Goal: Information Seeking & Learning: Learn about a topic

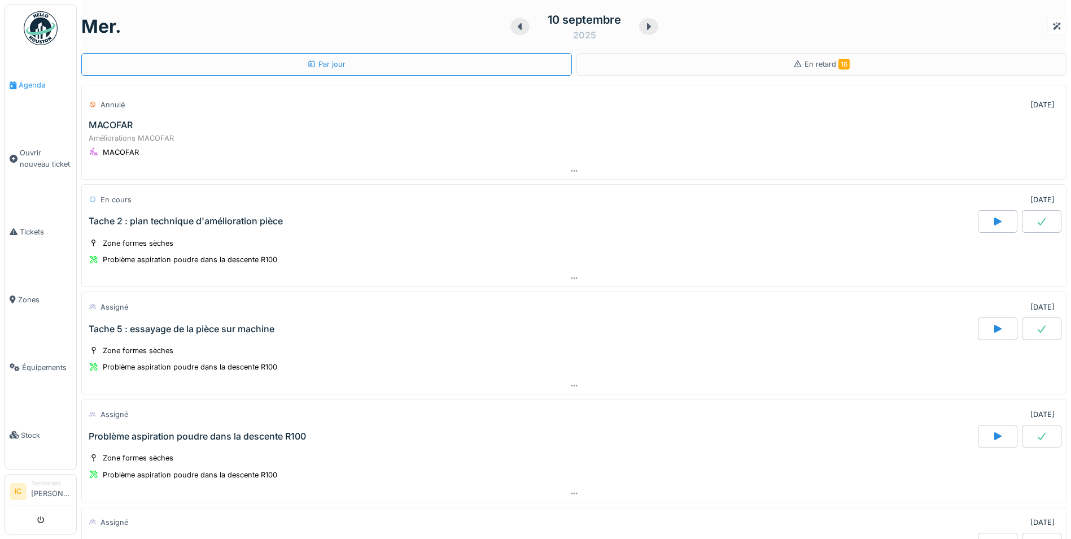
click at [26, 86] on span "Agenda" at bounding box center [45, 85] width 53 height 11
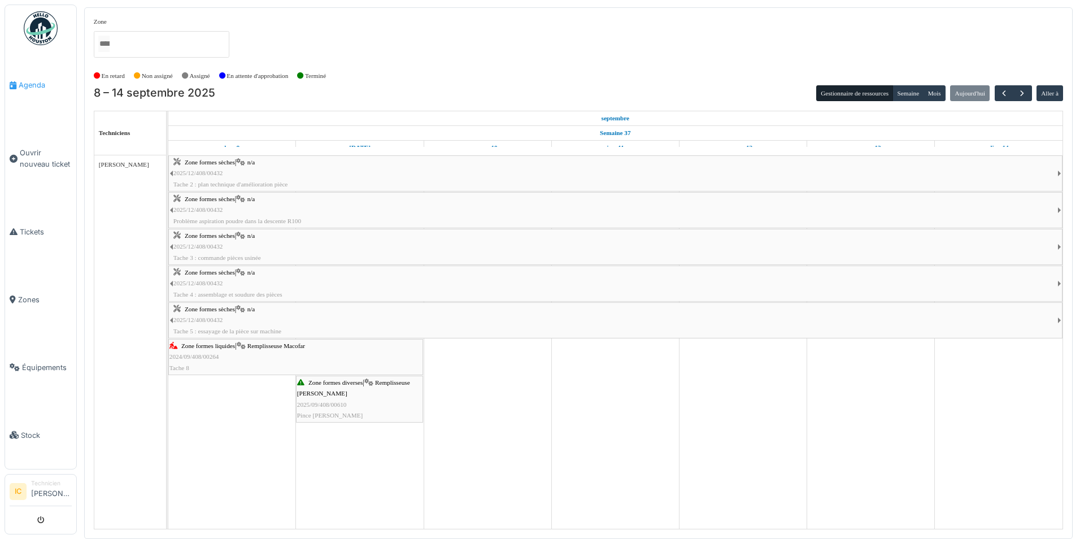
click at [34, 81] on span "Agenda" at bounding box center [45, 85] width 53 height 11
click at [24, 226] on span "Tickets" at bounding box center [46, 231] width 52 height 11
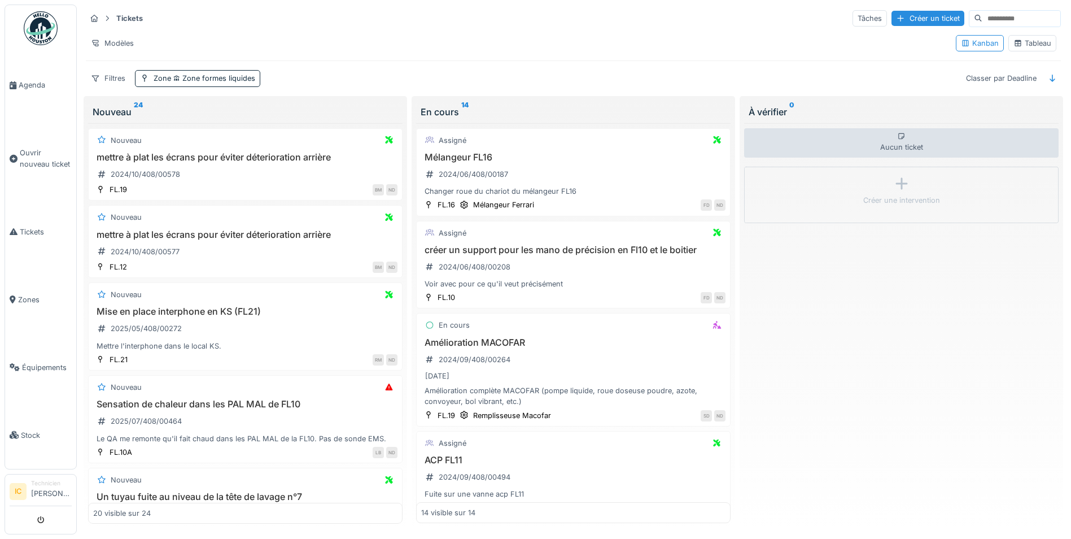
click at [950, 360] on div "Aucun ticket Créer une intervention" at bounding box center [901, 323] width 314 height 400
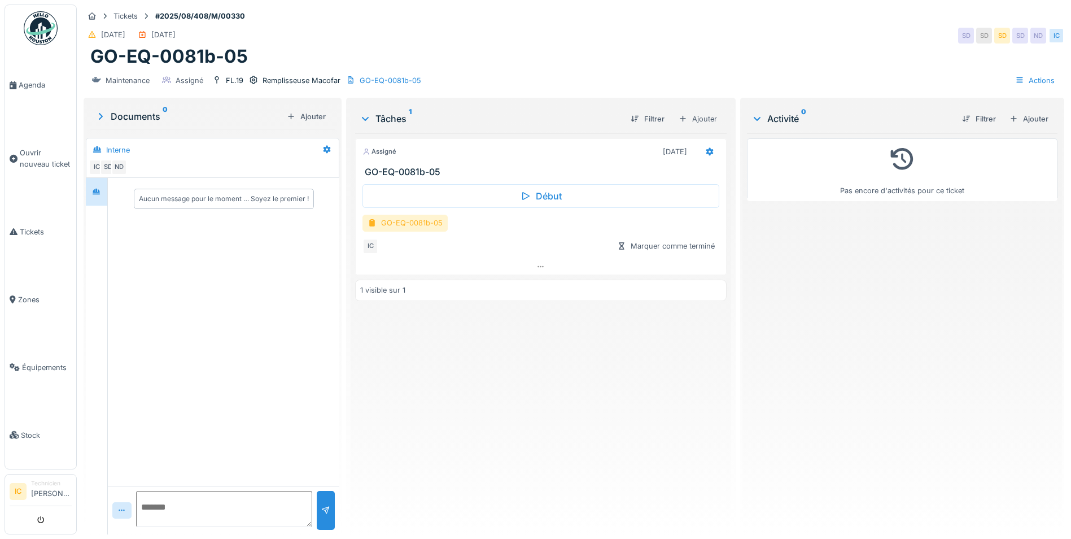
click at [411, 225] on div "GO-EQ-0081b-05" at bounding box center [404, 223] width 85 height 16
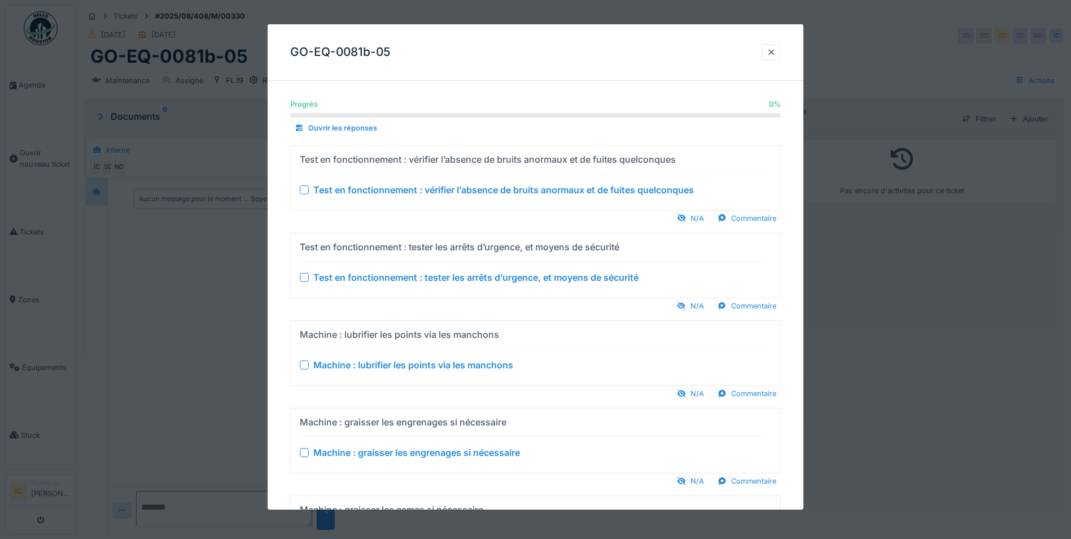
click at [307, 191] on div at bounding box center [304, 189] width 9 height 9
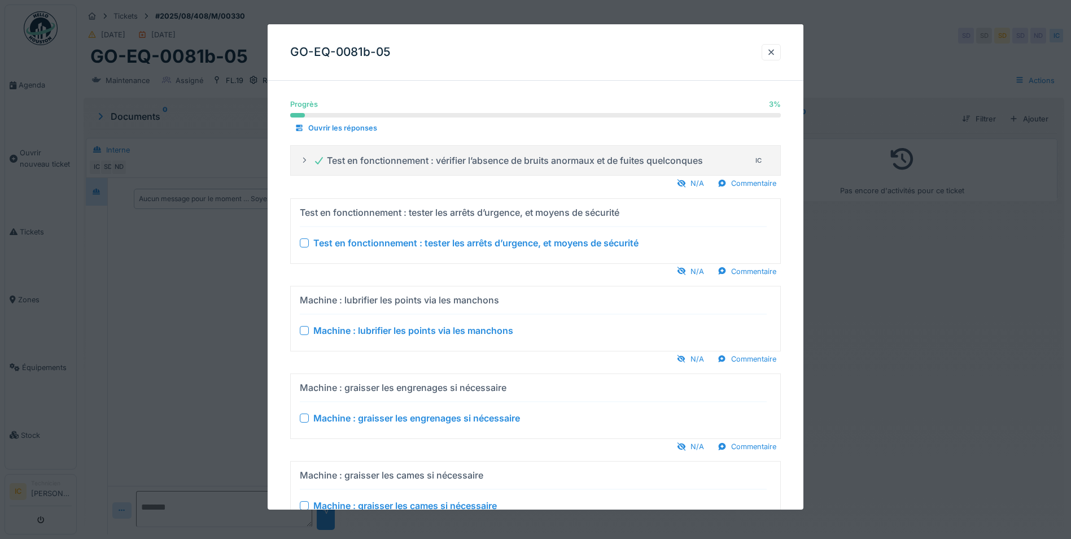
click at [304, 245] on div at bounding box center [304, 242] width 9 height 9
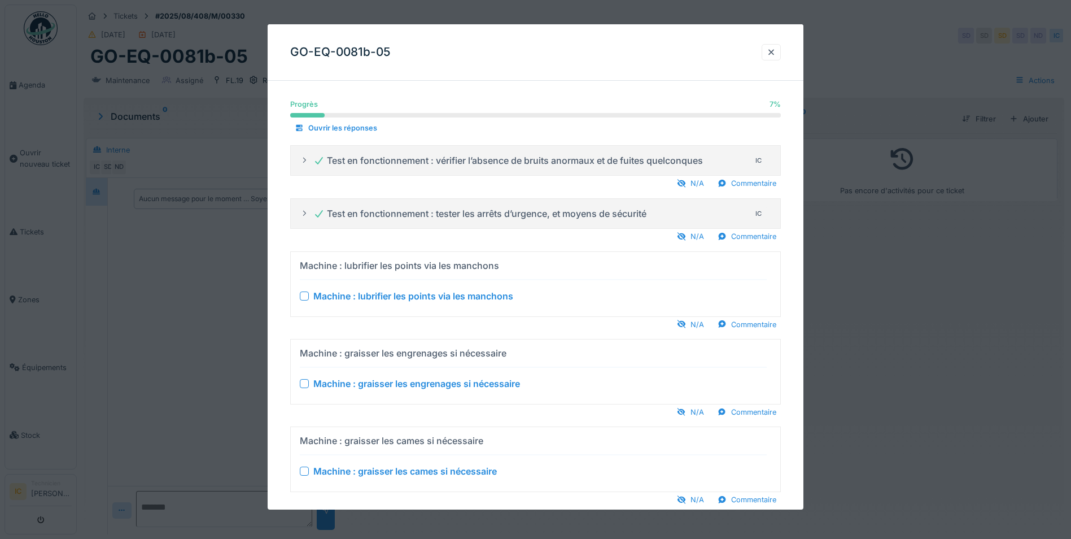
click at [300, 296] on div at bounding box center [304, 295] width 9 height 9
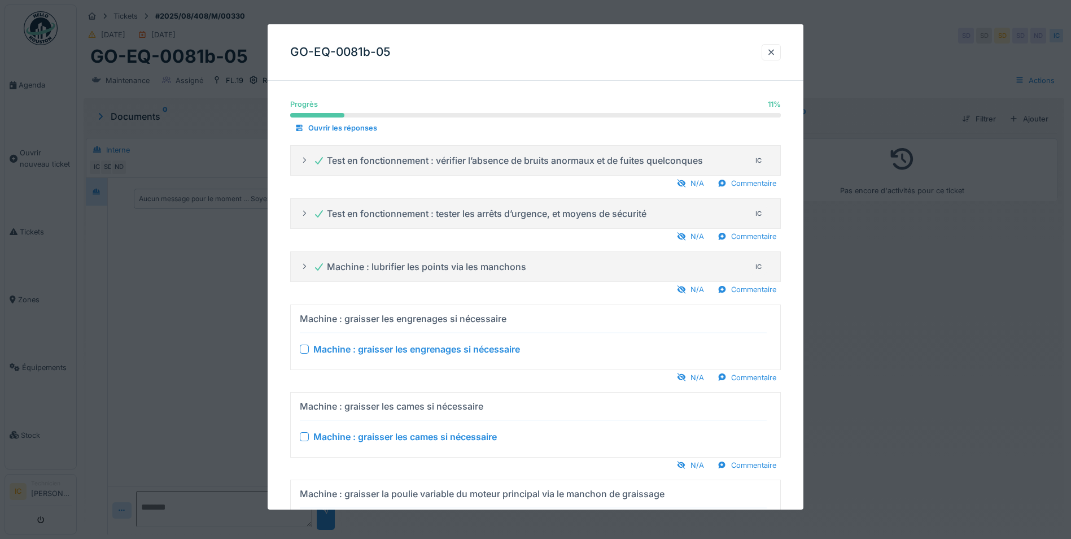
click at [305, 347] on div at bounding box center [304, 348] width 9 height 9
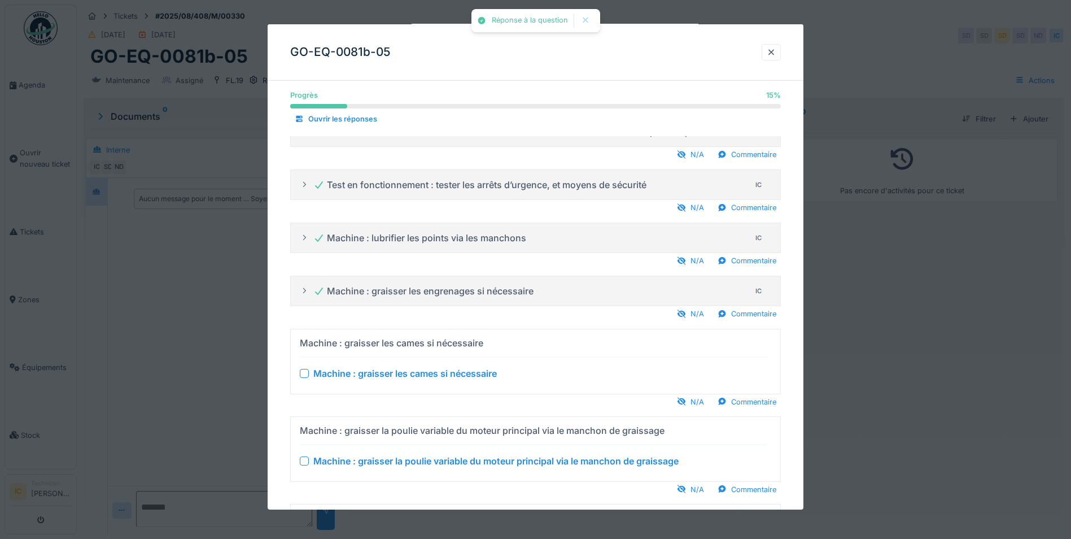
scroll to position [56, 0]
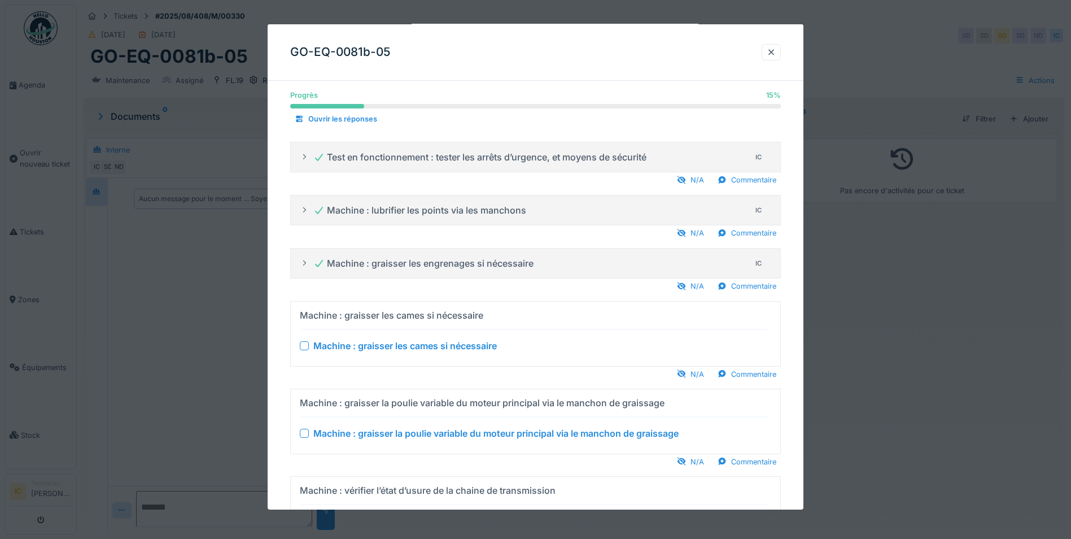
click at [303, 346] on div at bounding box center [304, 344] width 9 height 9
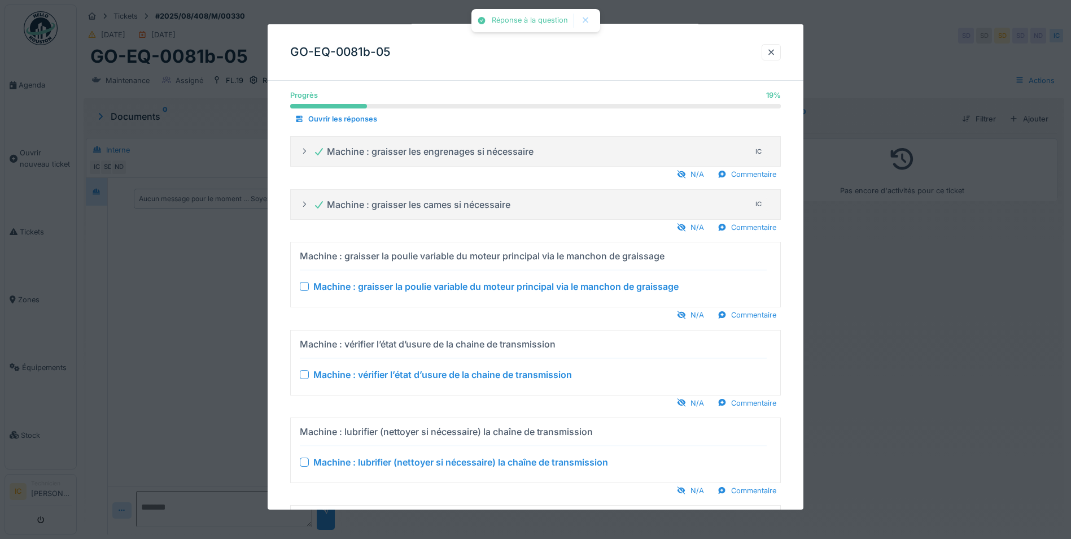
scroll to position [169, 0]
click at [304, 287] on div at bounding box center [304, 285] width 9 height 9
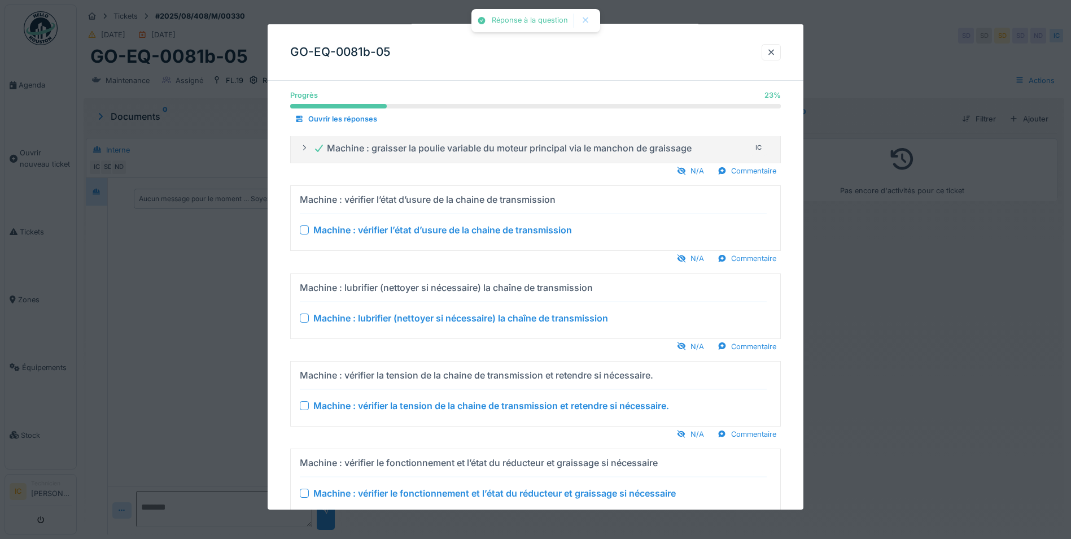
scroll to position [282, 0]
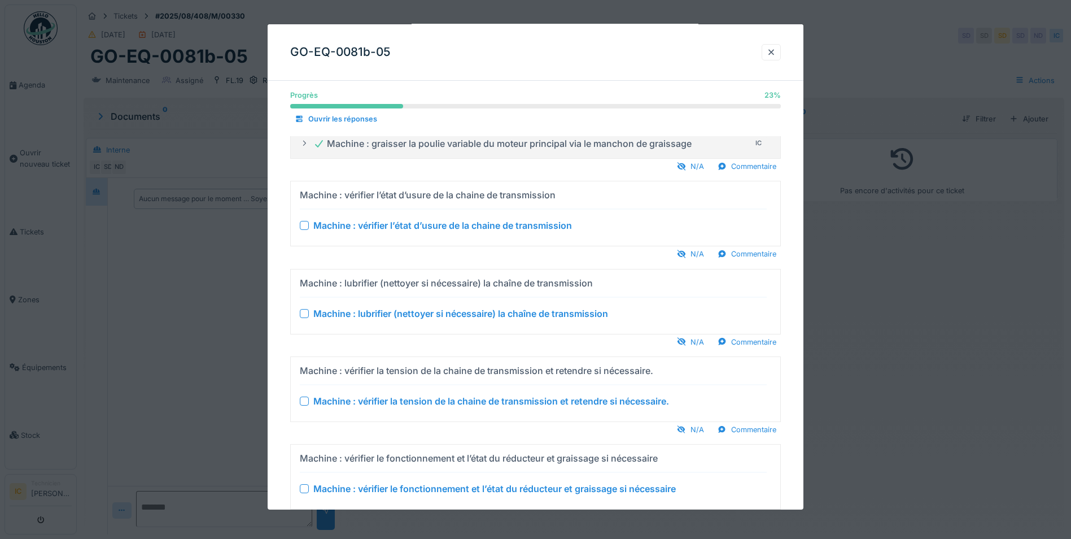
click at [304, 221] on div at bounding box center [304, 225] width 9 height 9
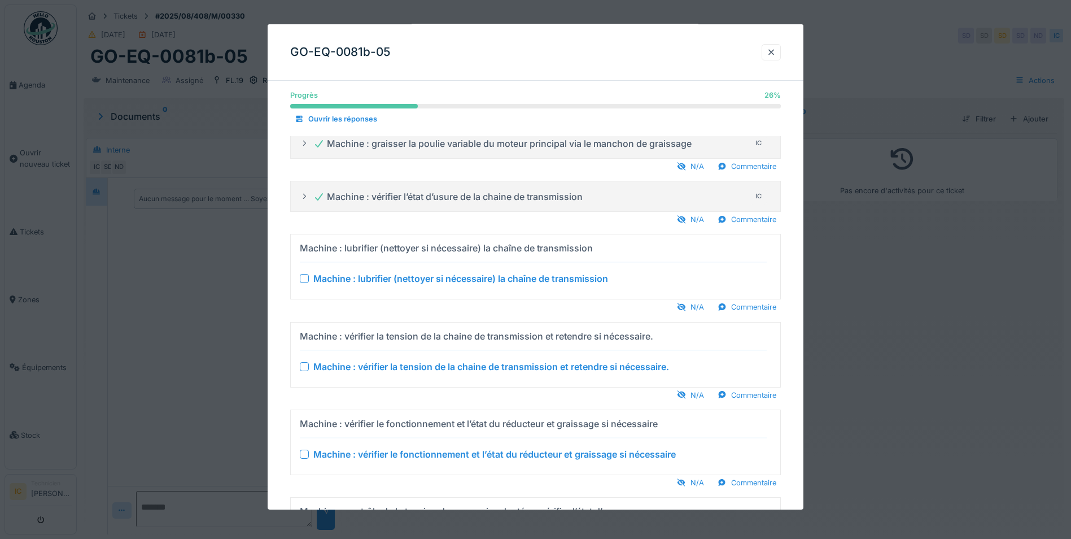
click at [306, 277] on div at bounding box center [304, 278] width 9 height 9
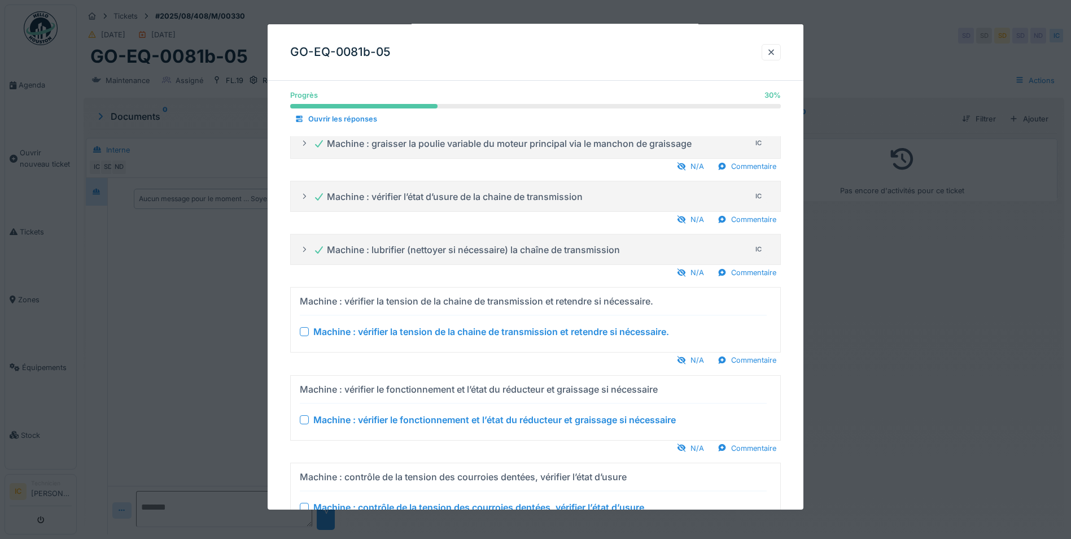
click at [307, 330] on div at bounding box center [304, 331] width 9 height 9
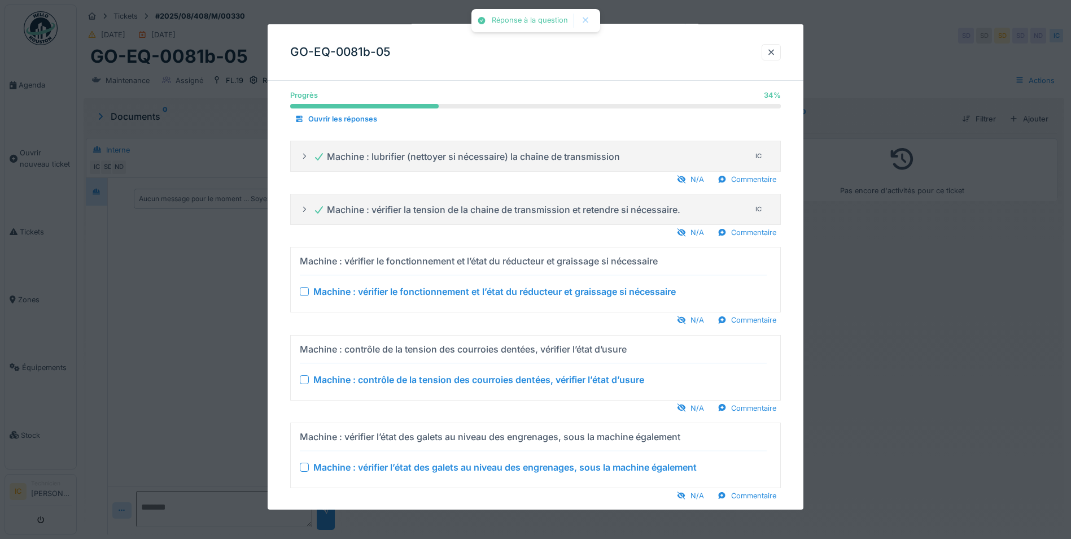
scroll to position [395, 0]
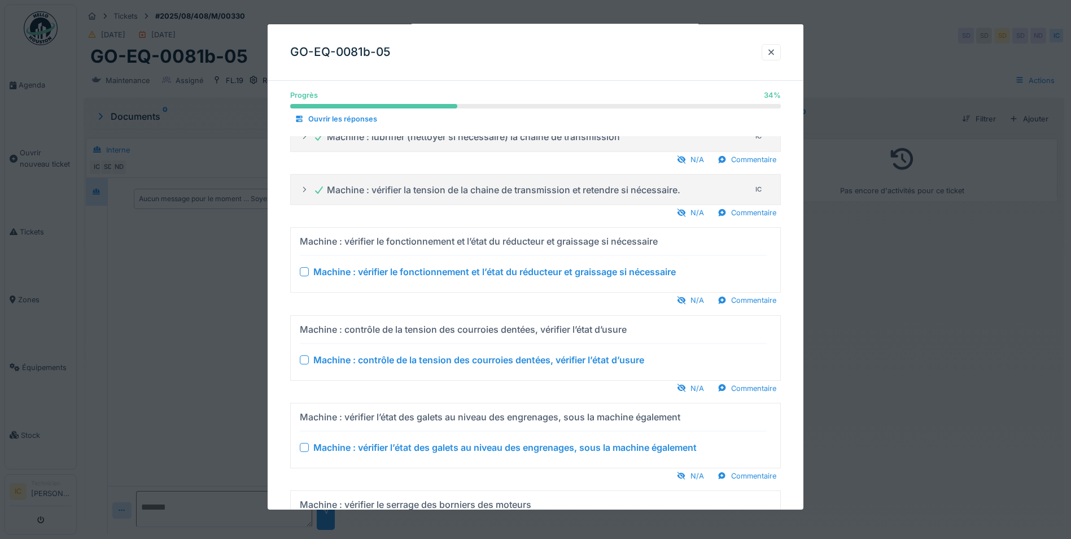
click at [302, 274] on div at bounding box center [304, 271] width 9 height 9
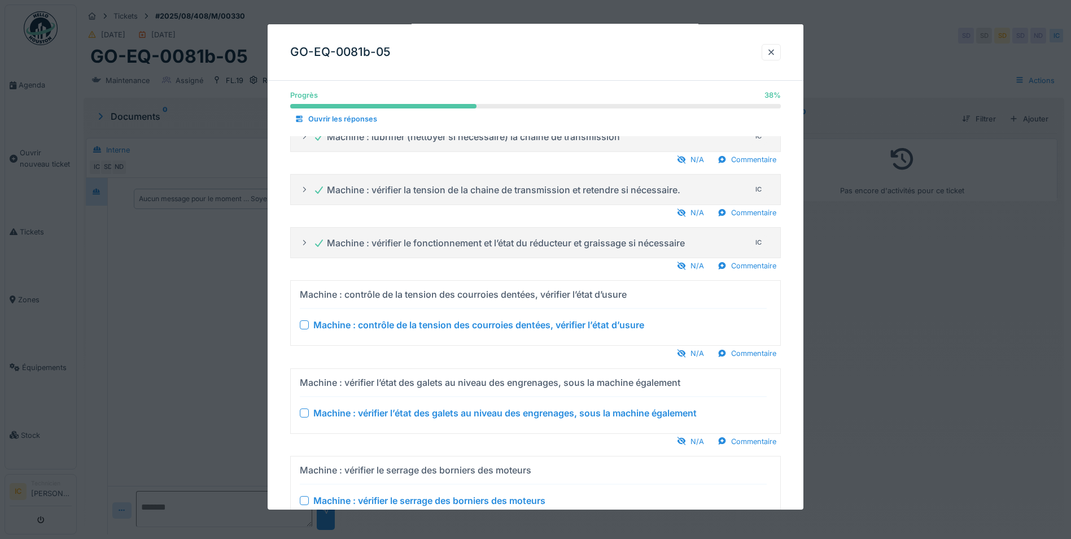
click at [305, 322] on div at bounding box center [304, 324] width 9 height 9
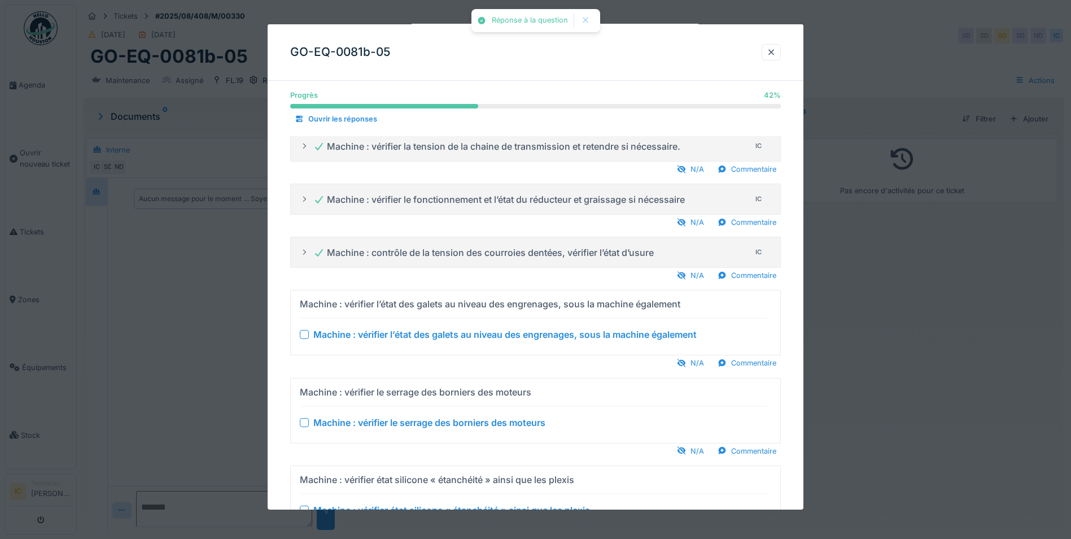
scroll to position [508, 0]
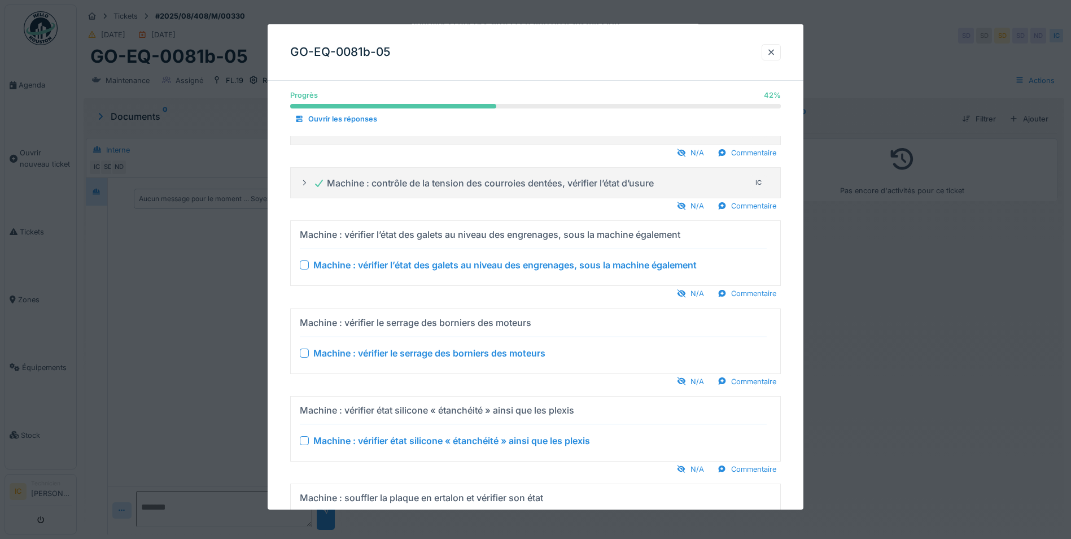
click at [298, 261] on summary "Machine : vérifier l’état des galets au niveau des engrenages, sous la machine …" at bounding box center [535, 252] width 480 height 55
click at [307, 264] on div at bounding box center [304, 264] width 9 height 9
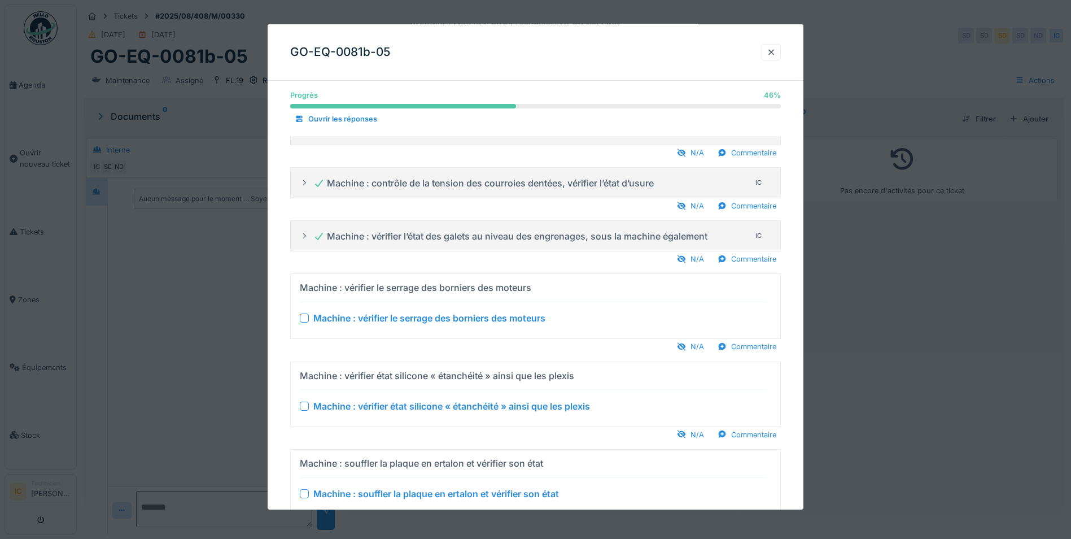
click at [307, 317] on div at bounding box center [304, 317] width 9 height 9
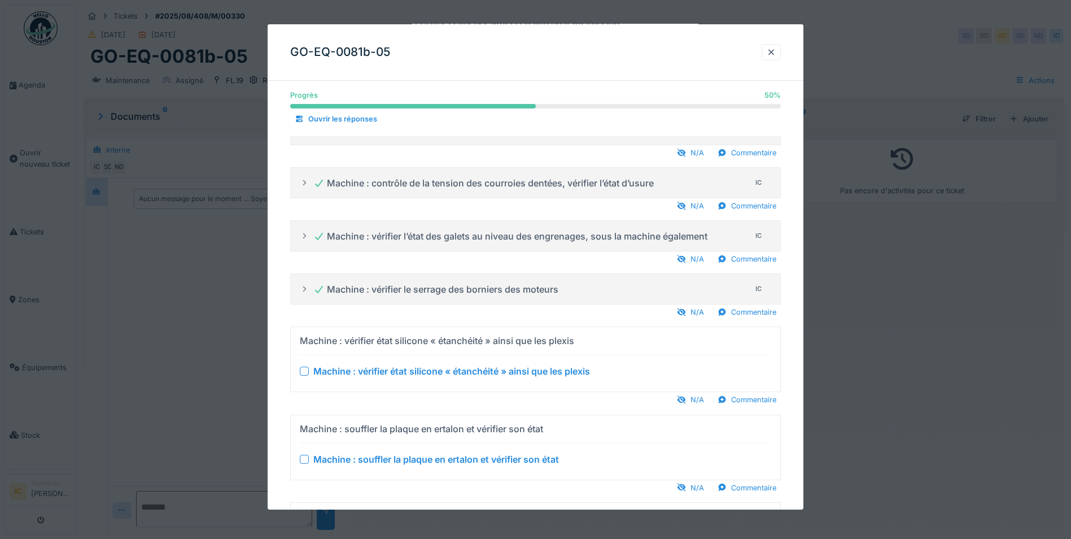
click at [305, 370] on div at bounding box center [304, 370] width 9 height 9
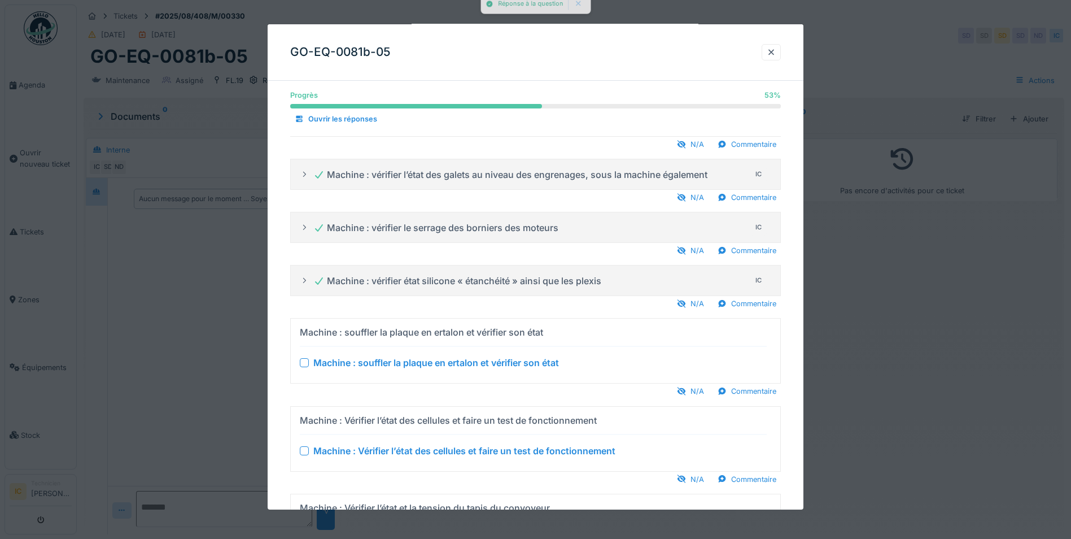
scroll to position [678, 0]
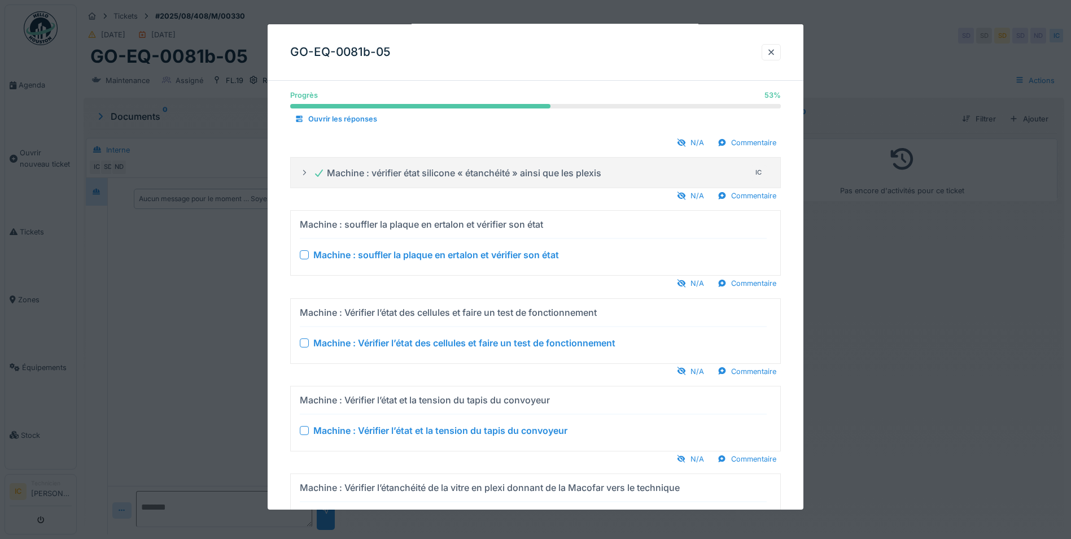
click at [301, 254] on div at bounding box center [304, 254] width 9 height 9
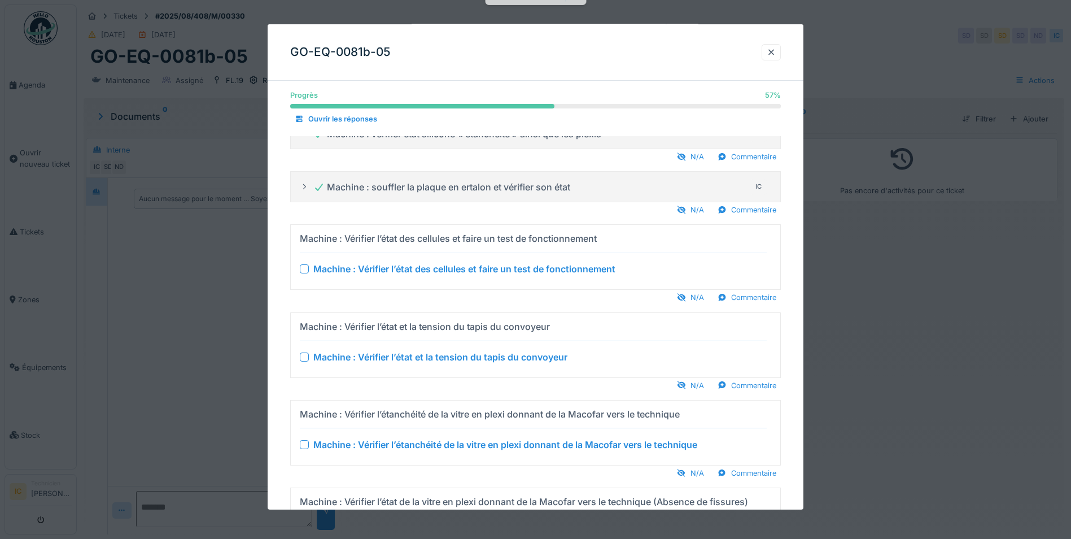
scroll to position [734, 0]
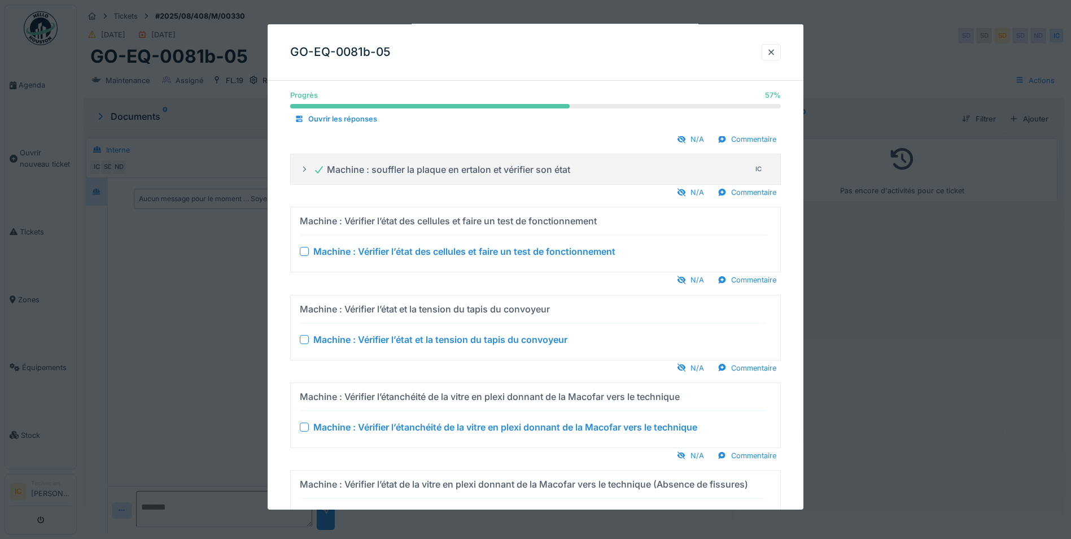
click at [305, 254] on div at bounding box center [304, 251] width 9 height 9
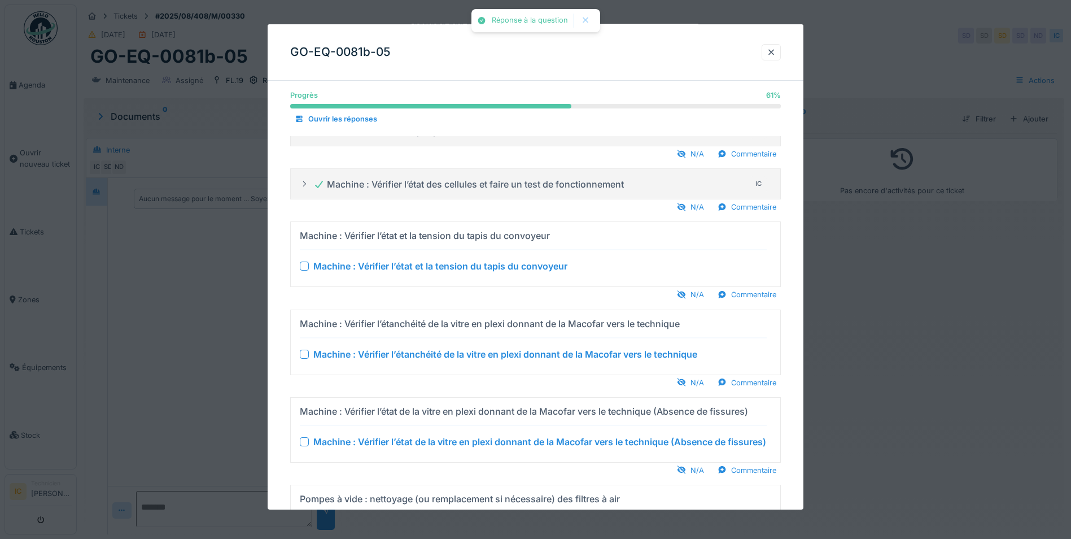
scroll to position [790, 0]
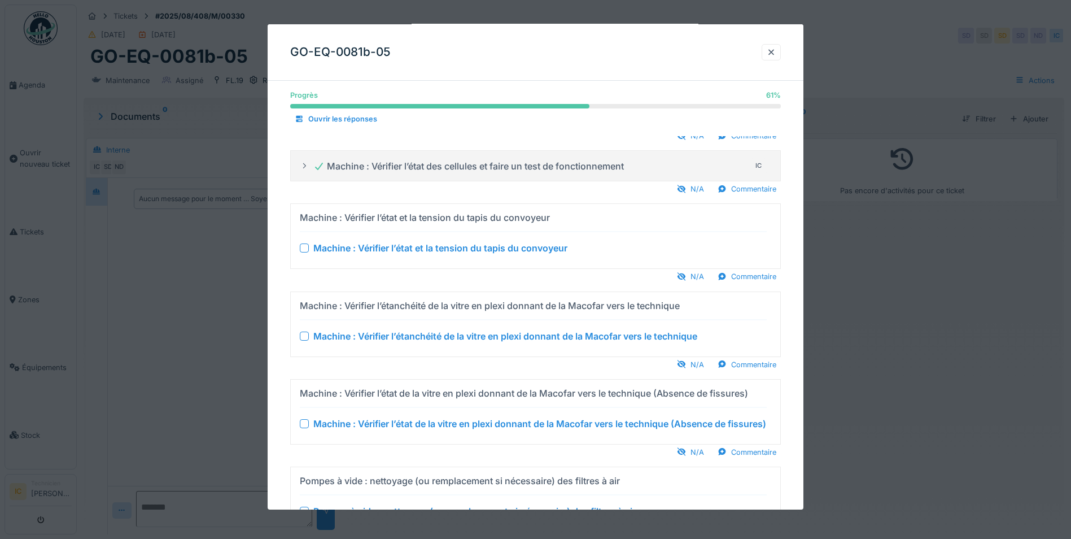
click at [305, 249] on div at bounding box center [304, 247] width 9 height 9
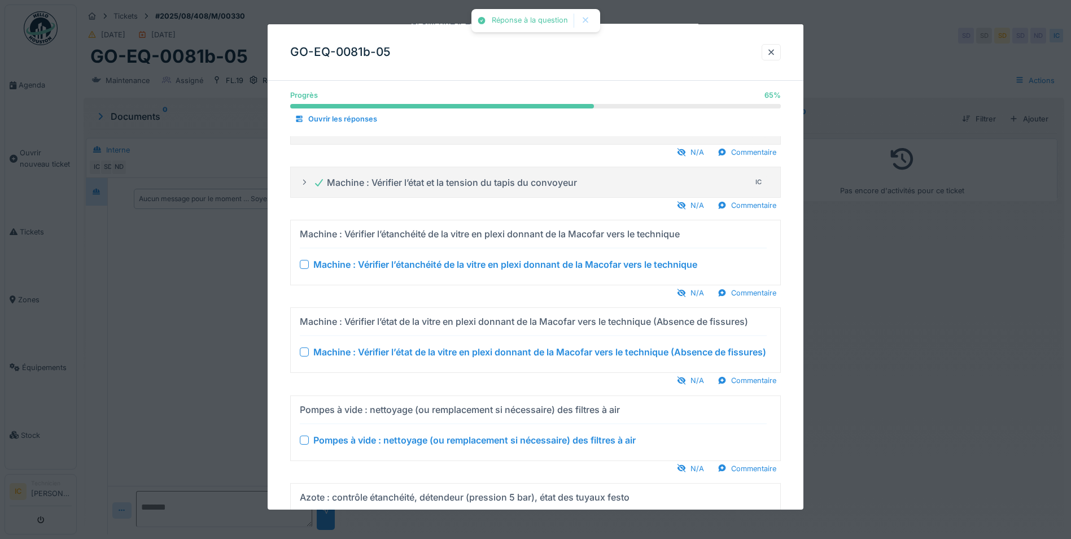
scroll to position [847, 0]
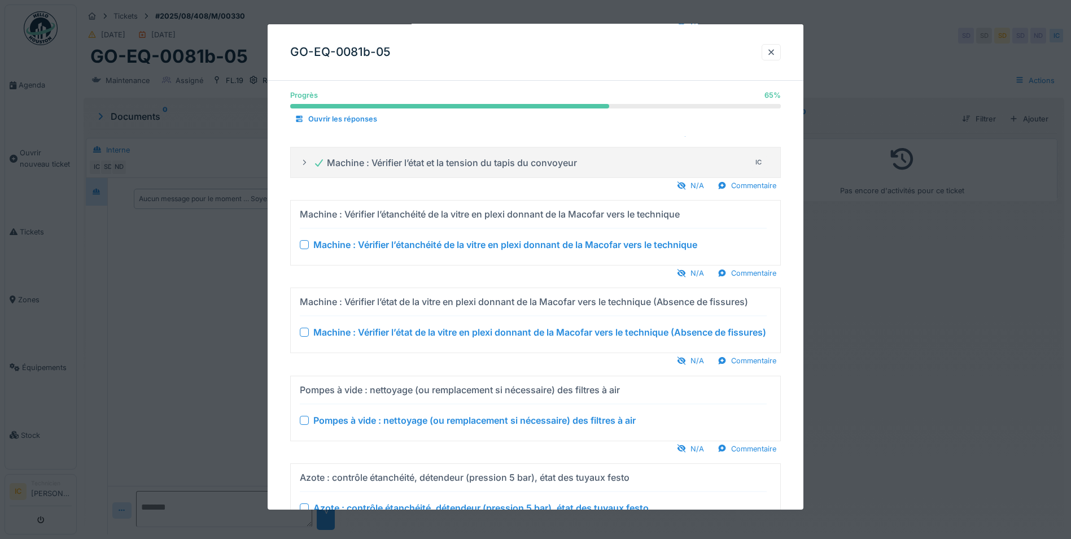
click at [303, 245] on div at bounding box center [304, 244] width 9 height 9
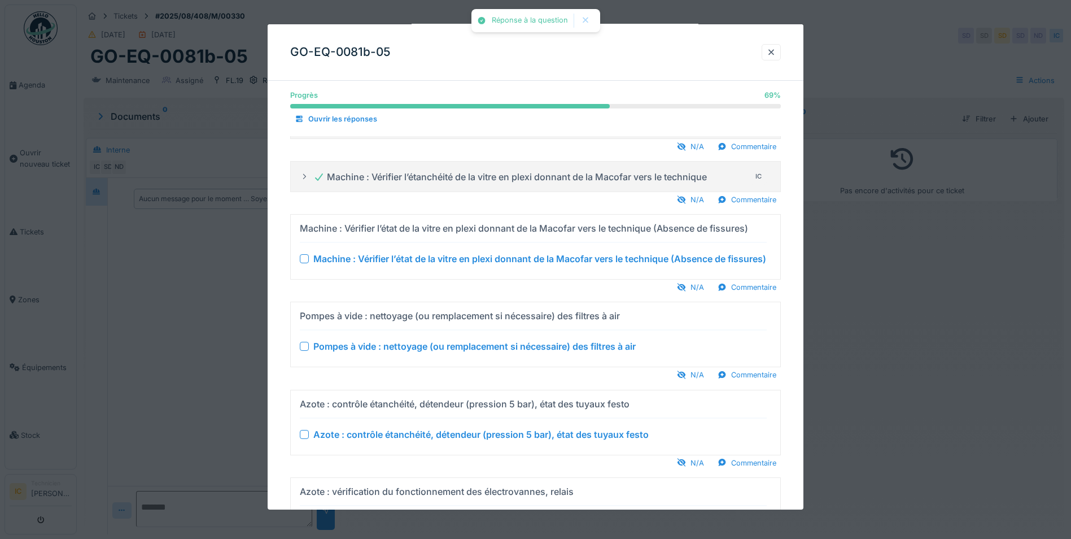
scroll to position [903, 0]
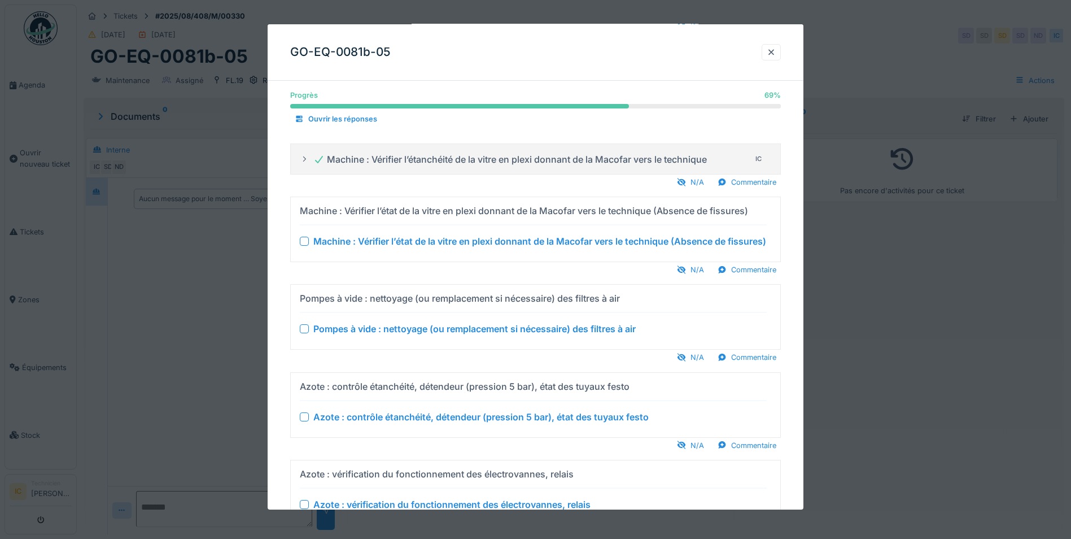
click at [303, 246] on div at bounding box center [304, 241] width 9 height 9
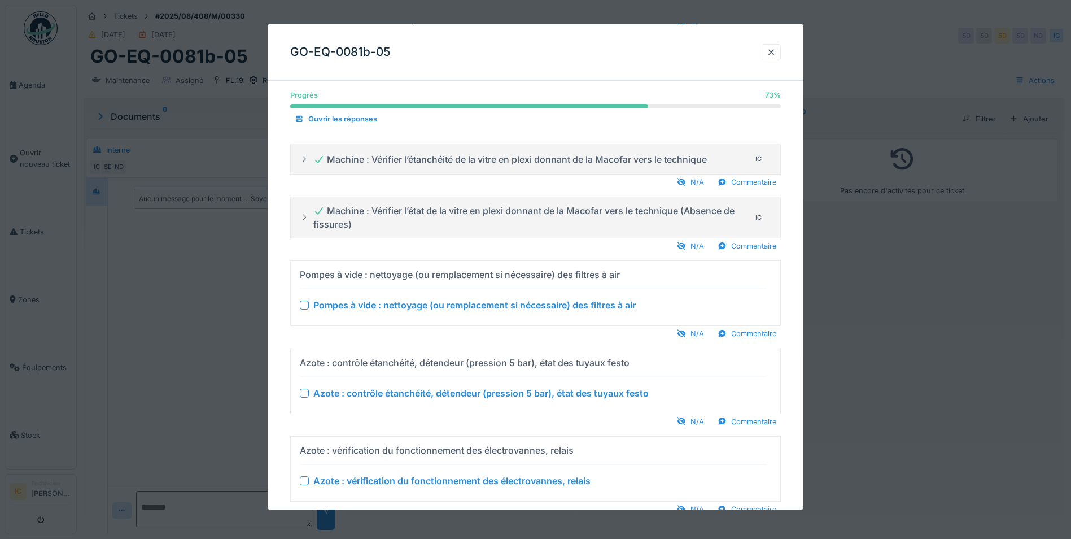
click at [304, 309] on div "Pompes à vide : nettoyage (ou remplacement si nécessaire) des filtres à air" at bounding box center [533, 305] width 467 height 14
click at [302, 305] on div at bounding box center [304, 304] width 9 height 9
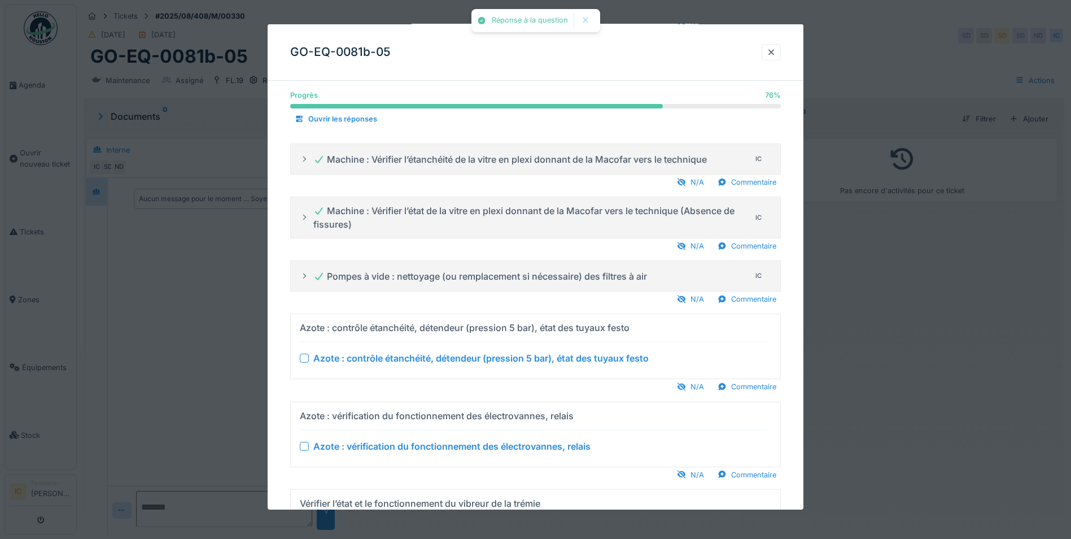
click at [305, 357] on div at bounding box center [304, 357] width 9 height 9
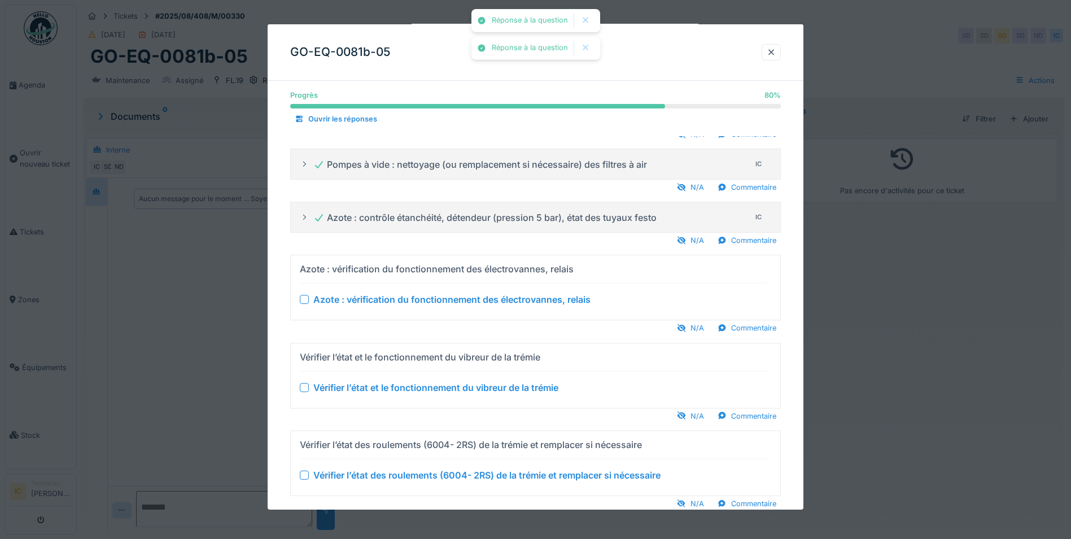
scroll to position [1016, 0]
click at [306, 293] on div "Azote : vérification du fonctionnement des électrovannes, relais" at bounding box center [533, 298] width 467 height 14
click at [305, 297] on div at bounding box center [304, 298] width 9 height 9
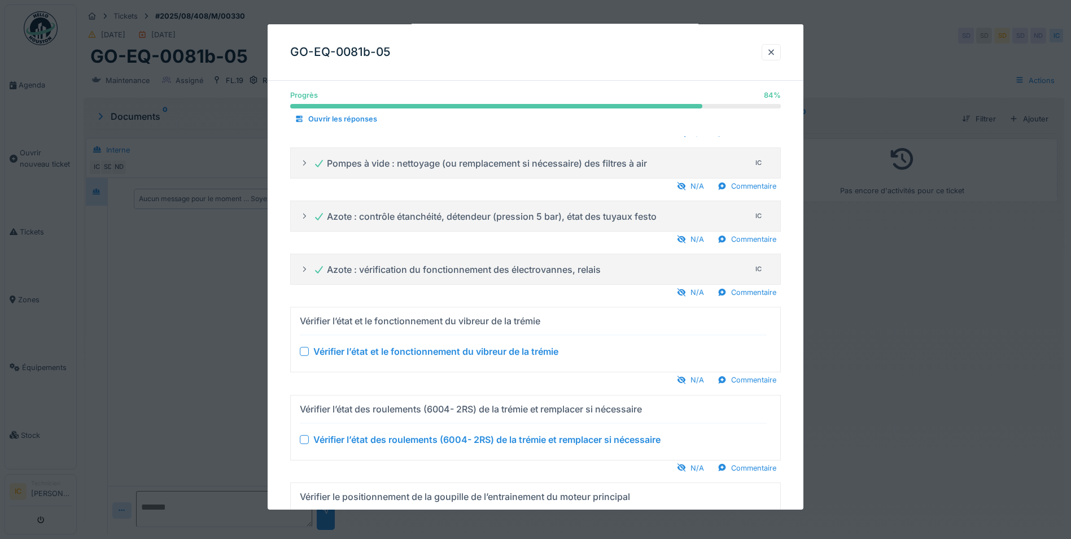
click at [303, 352] on div at bounding box center [304, 351] width 9 height 9
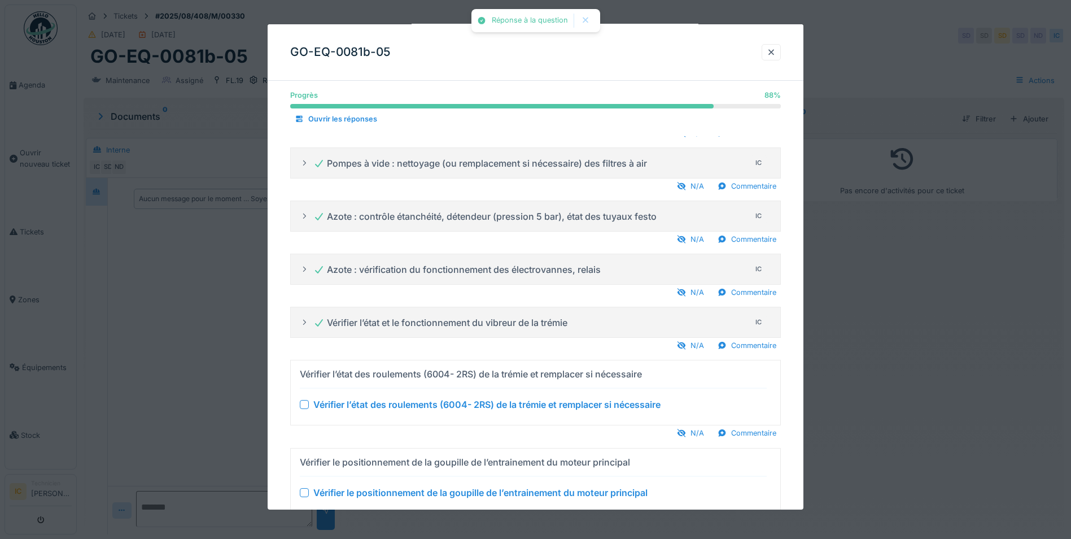
scroll to position [1073, 0]
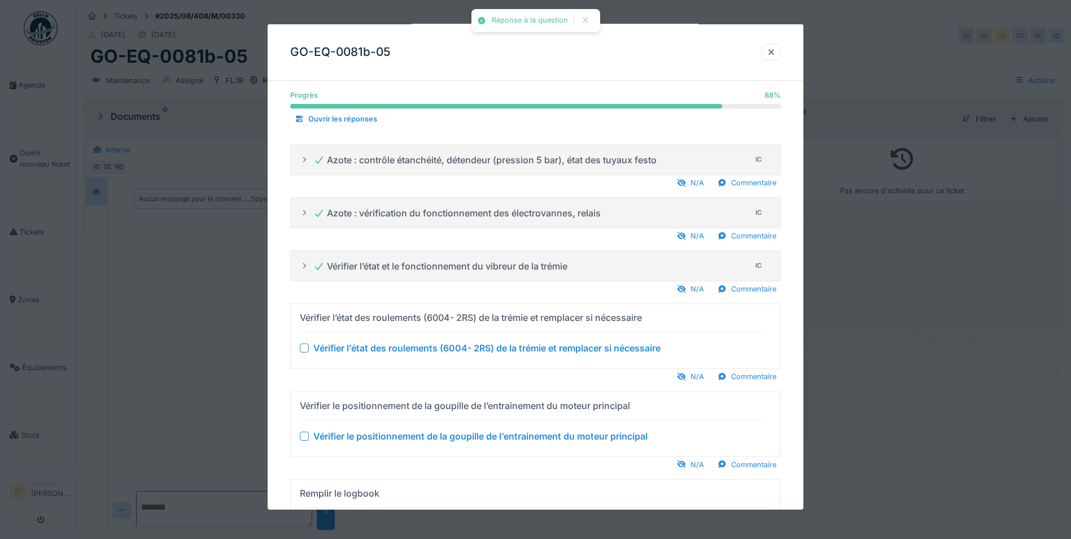
click at [307, 347] on div at bounding box center [304, 347] width 9 height 9
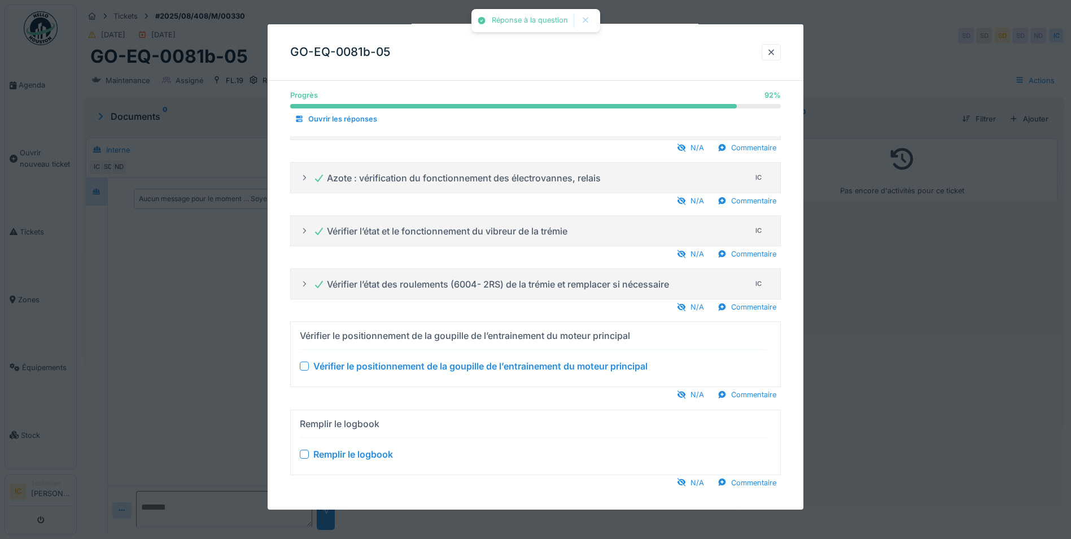
scroll to position [1118, 0]
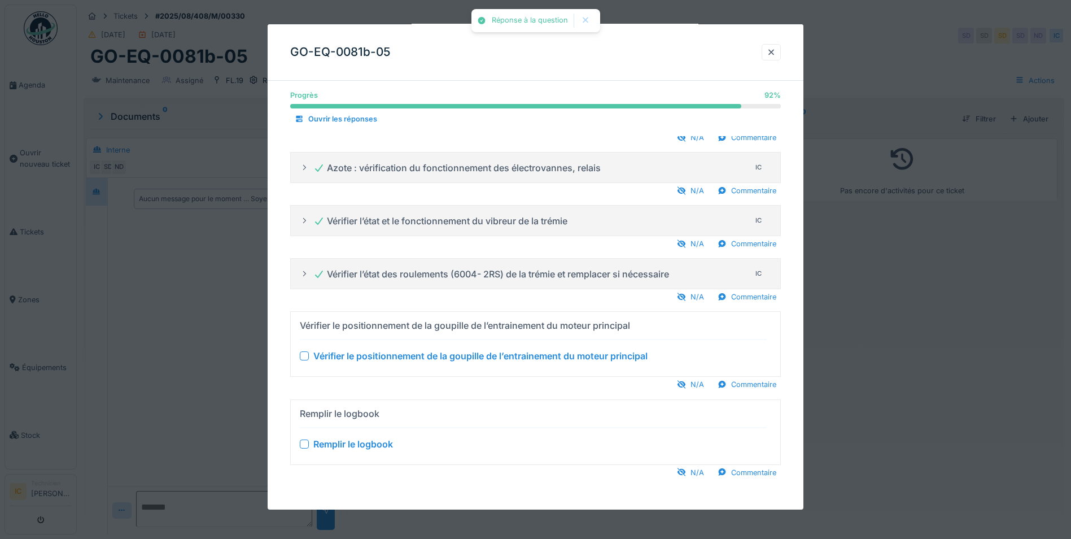
click at [306, 358] on div at bounding box center [304, 355] width 9 height 9
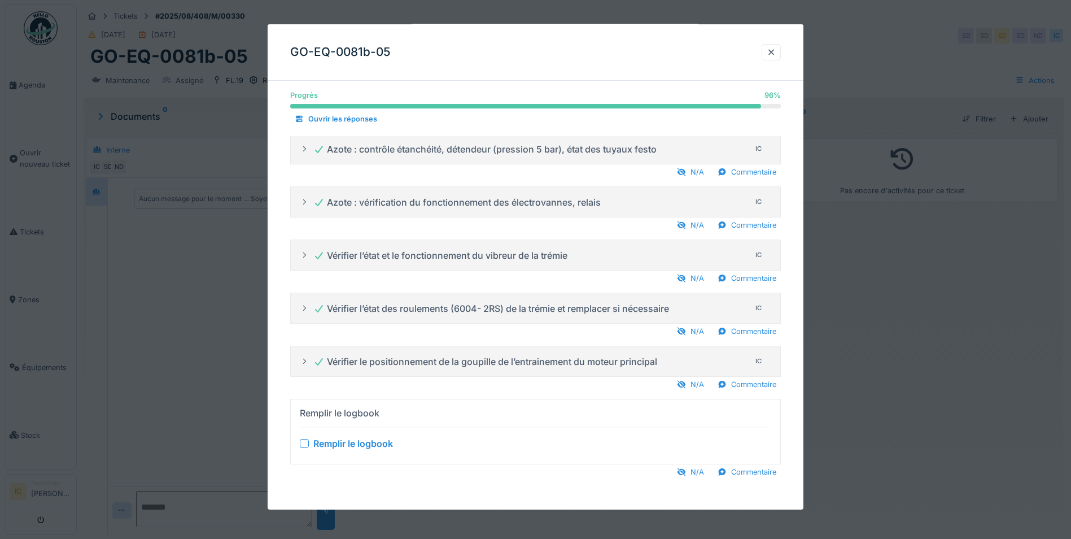
click at [304, 443] on div at bounding box center [304, 443] width 9 height 9
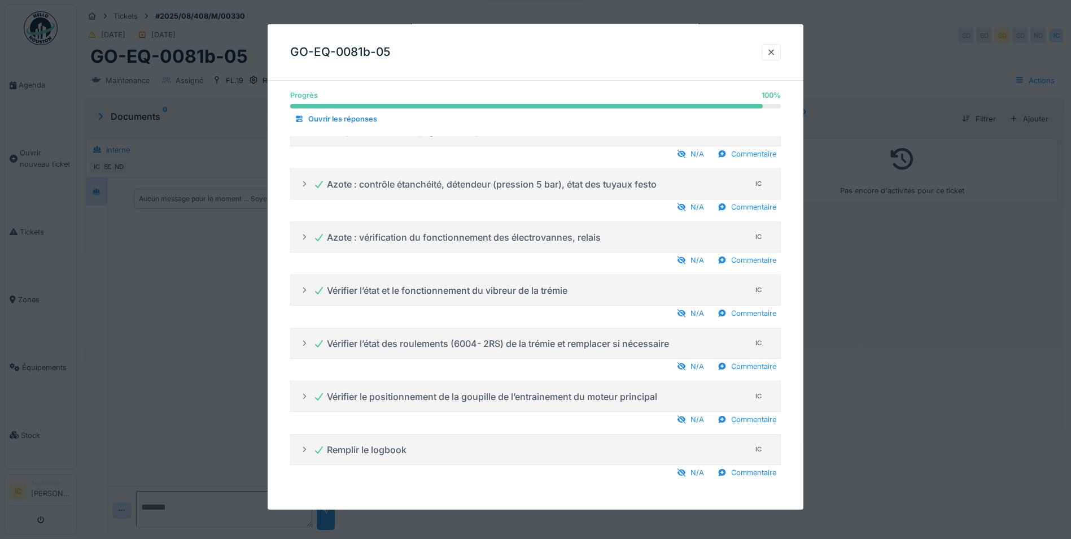
scroll to position [1048, 0]
click at [888, 367] on div at bounding box center [535, 269] width 1071 height 539
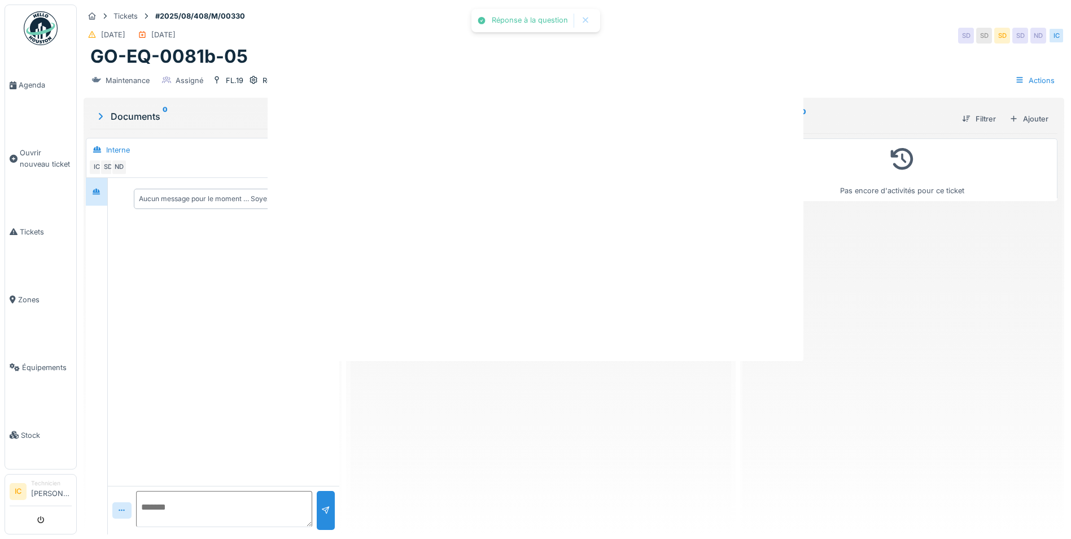
scroll to position [0, 0]
